Goal: Entertainment & Leisure: Consume media (video, audio)

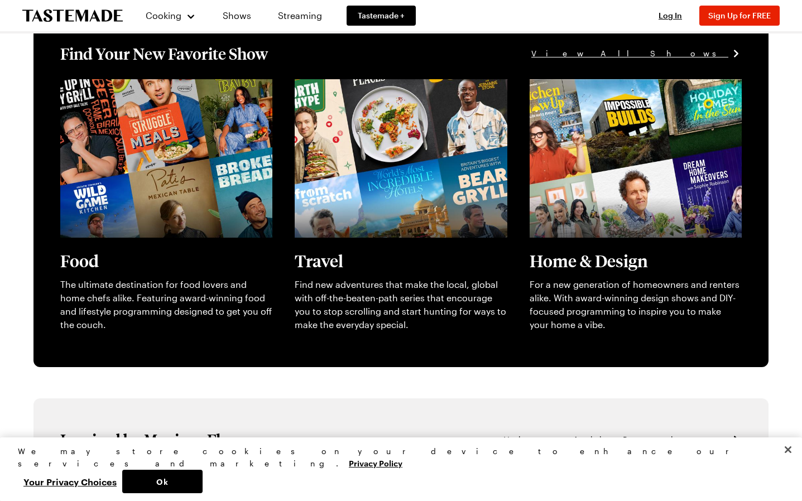
scroll to position [373, 0]
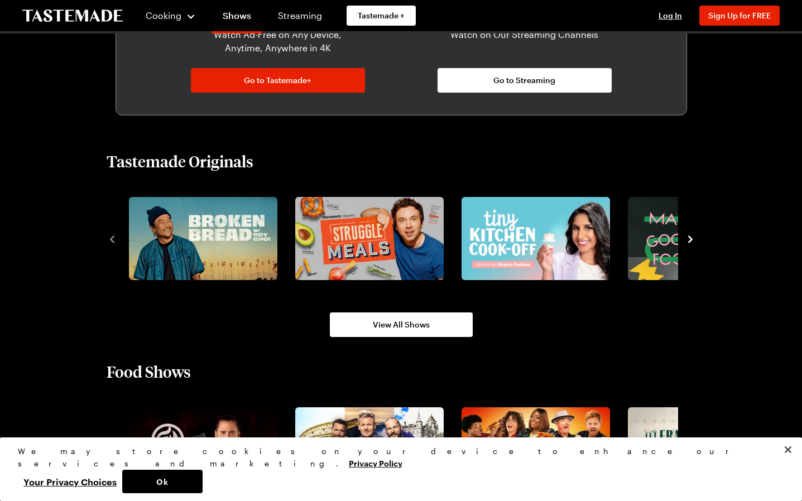
scroll to position [647, 0]
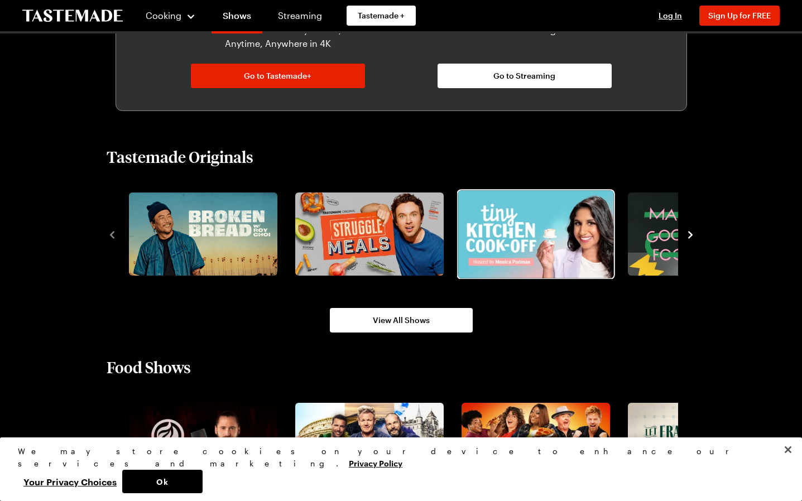
click at [548, 253] on img "3 / 8" at bounding box center [536, 234] width 156 height 88
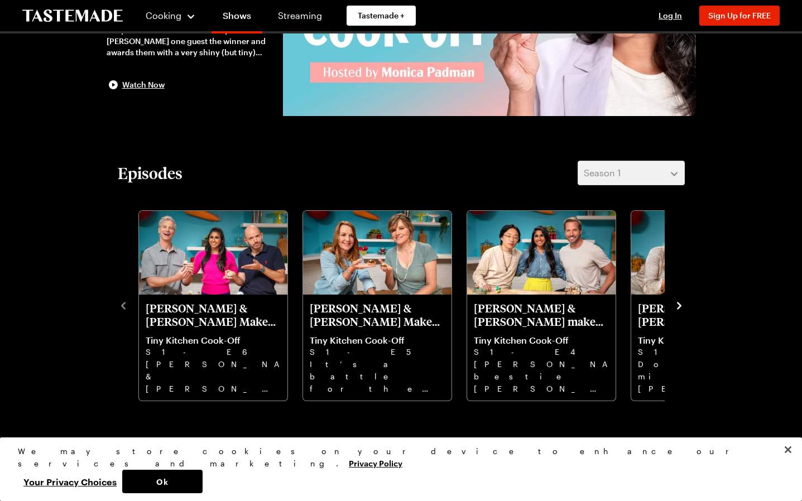
scroll to position [196, 0]
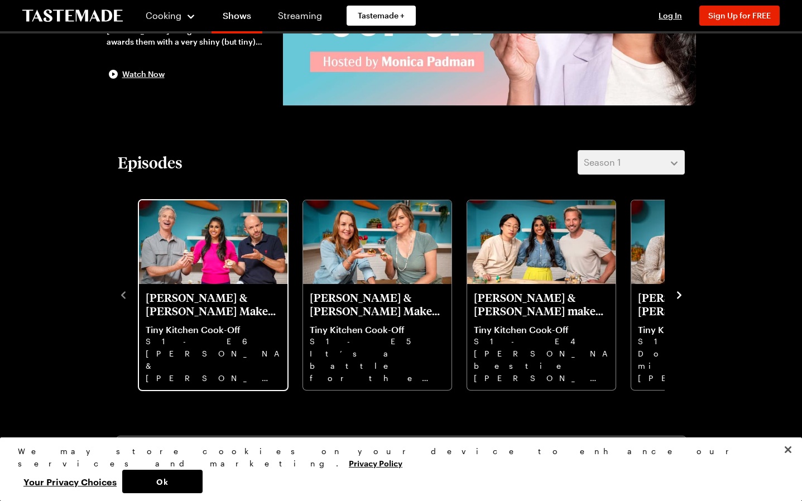
click at [227, 325] on p "Tiny Kitchen Cook-Off" at bounding box center [213, 329] width 135 height 11
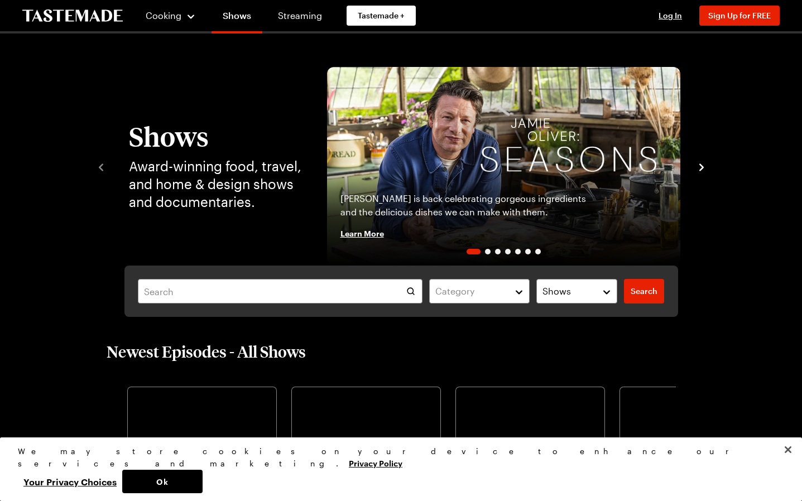
scroll to position [647, 0]
